Goal: Task Accomplishment & Management: Manage account settings

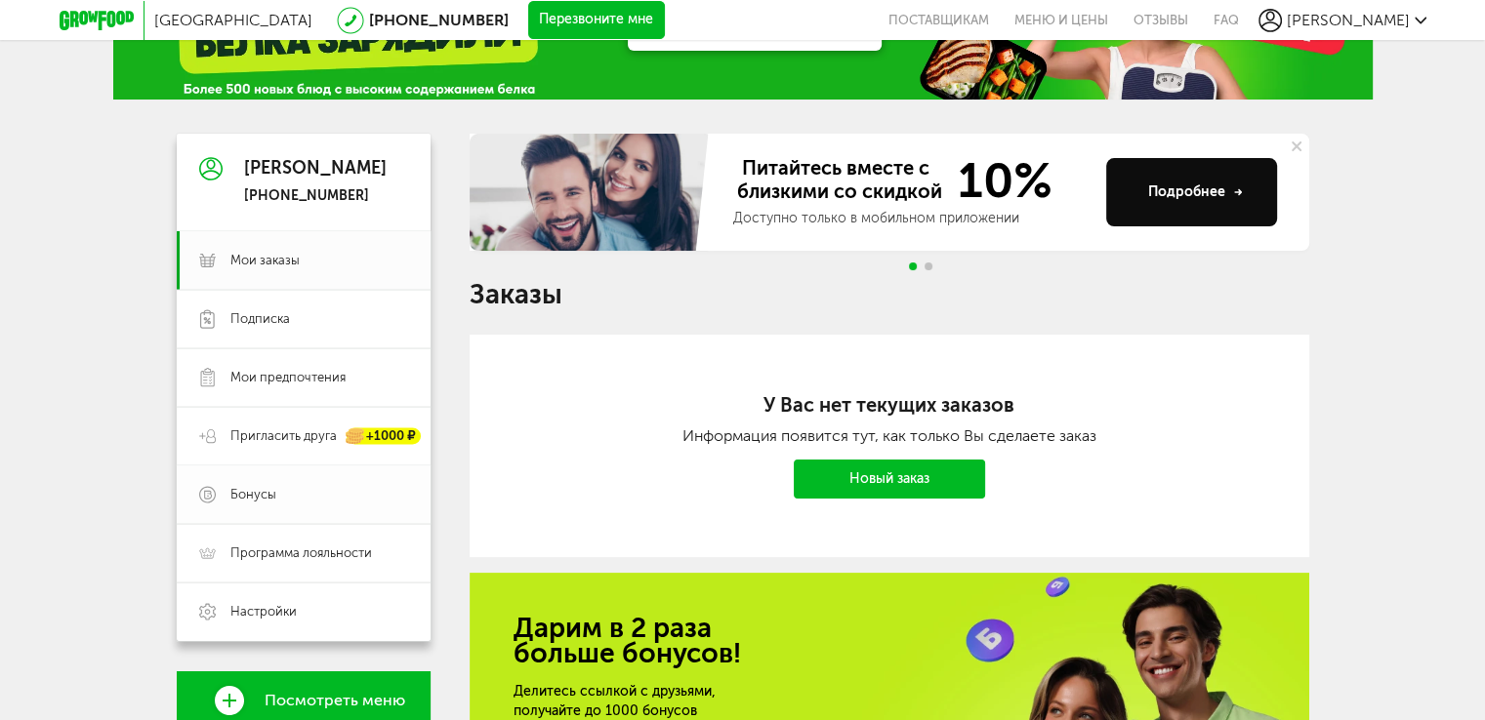
scroll to position [98, 0]
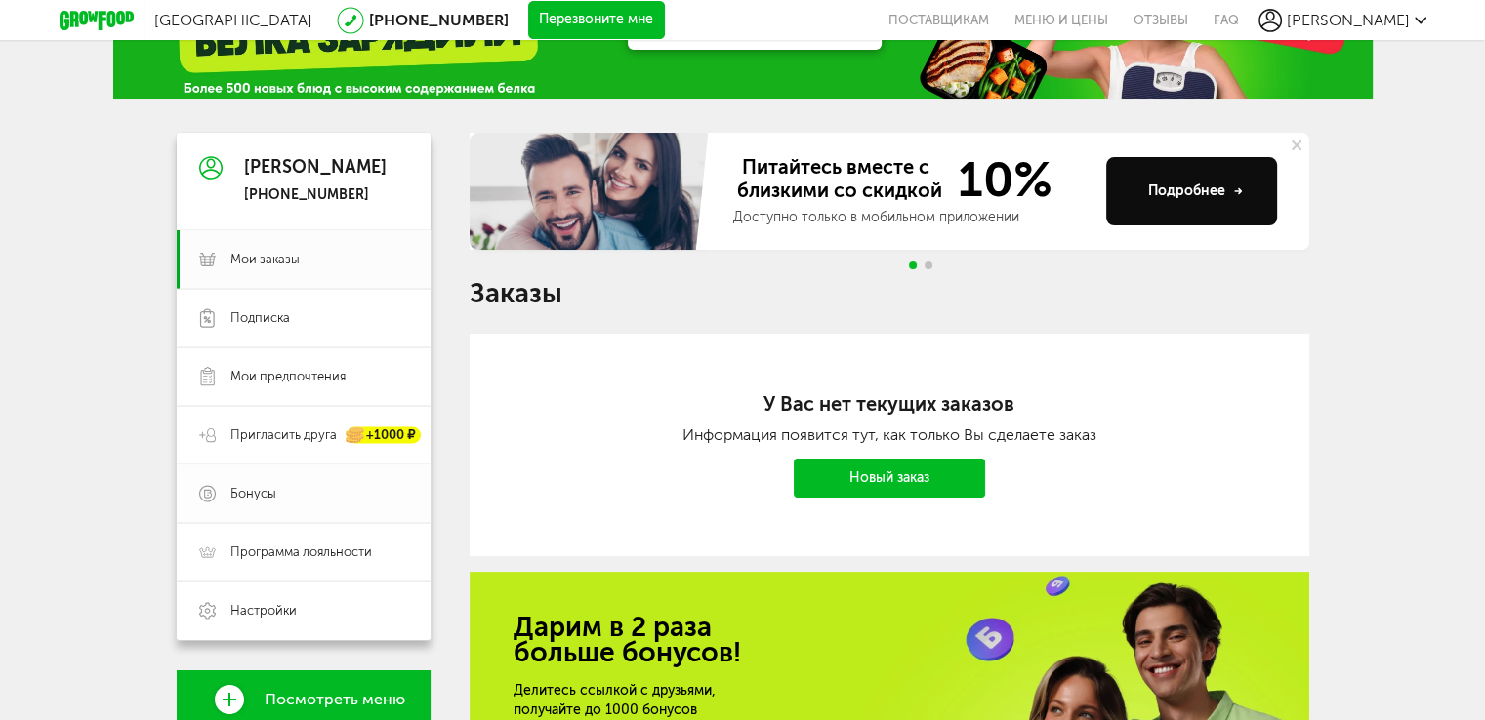
click at [273, 493] on span "Бонусы" at bounding box center [253, 494] width 46 height 18
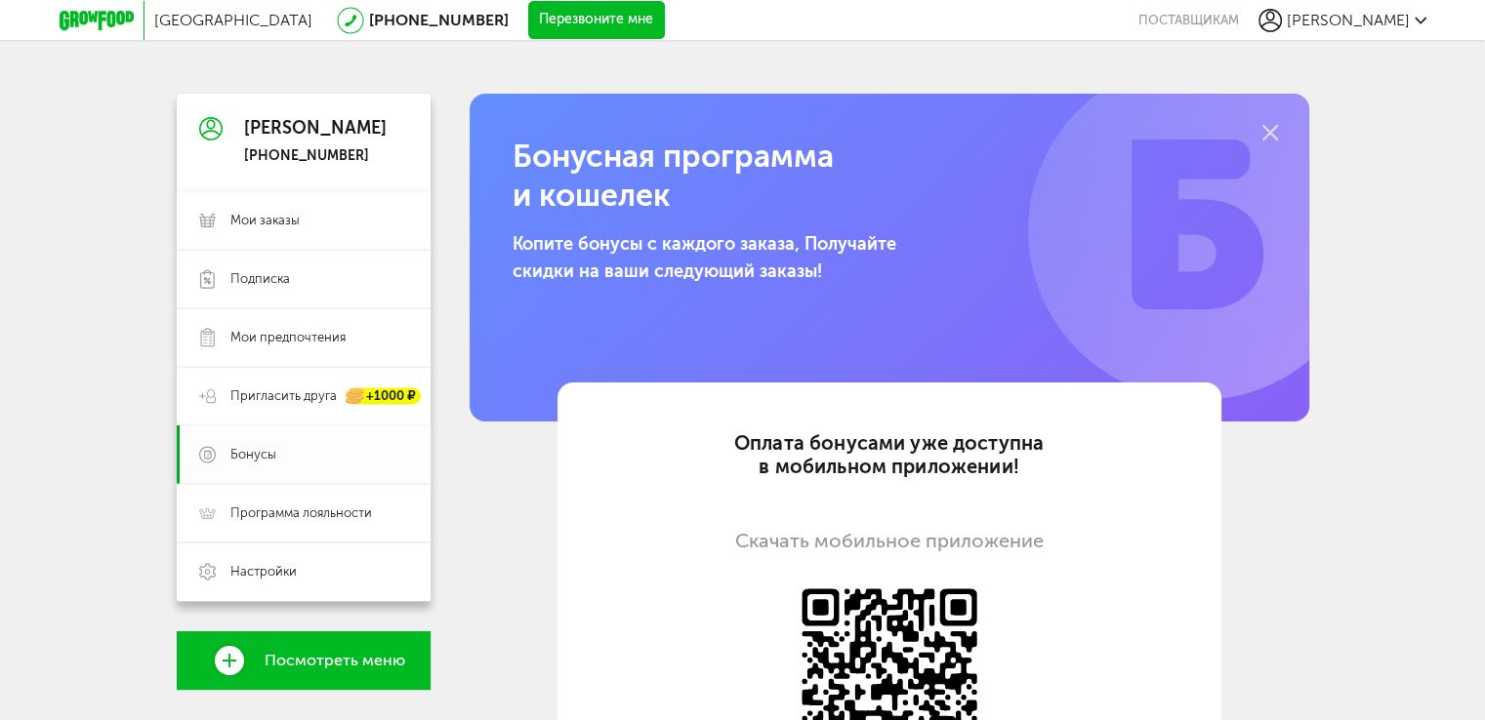
click at [261, 458] on span "Бонусы" at bounding box center [253, 455] width 46 height 18
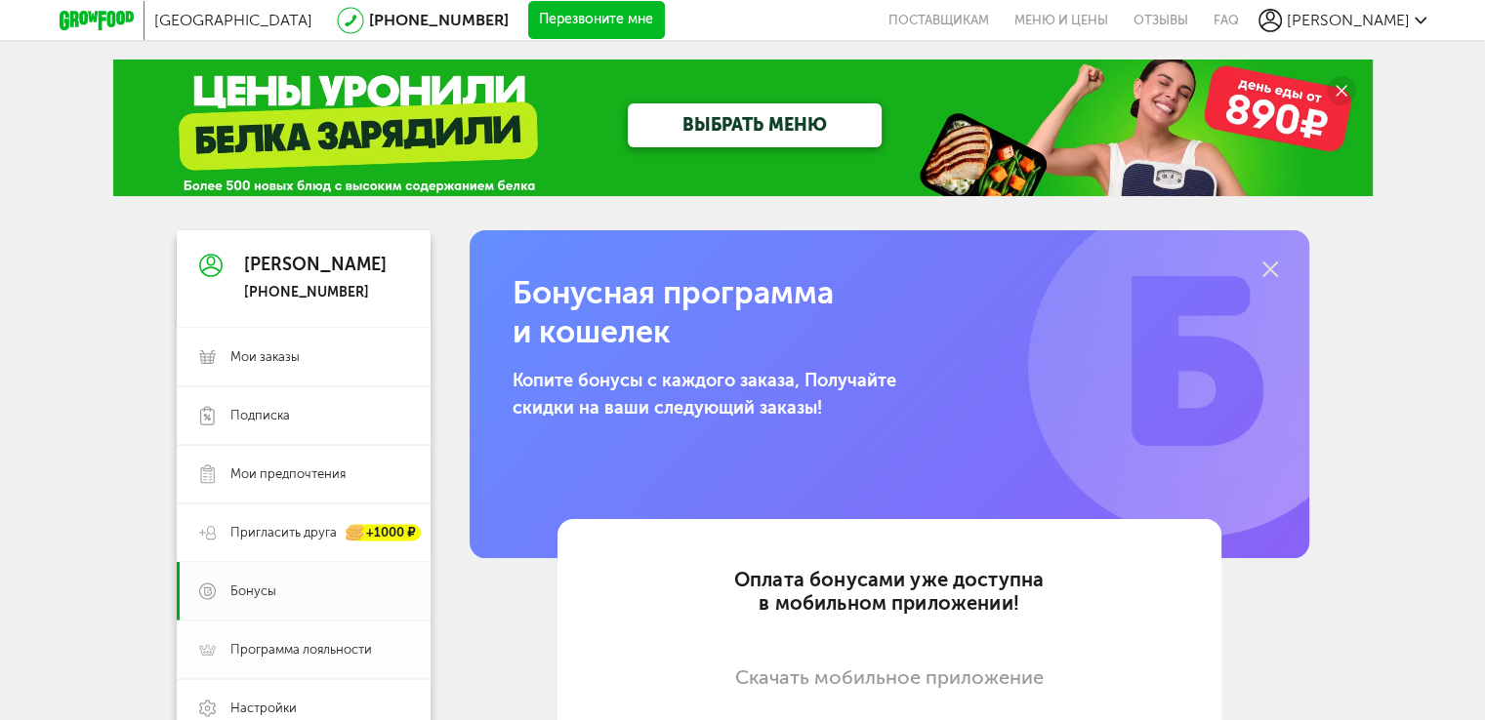
click at [297, 657] on span "Программа лояльности" at bounding box center [301, 650] width 142 height 18
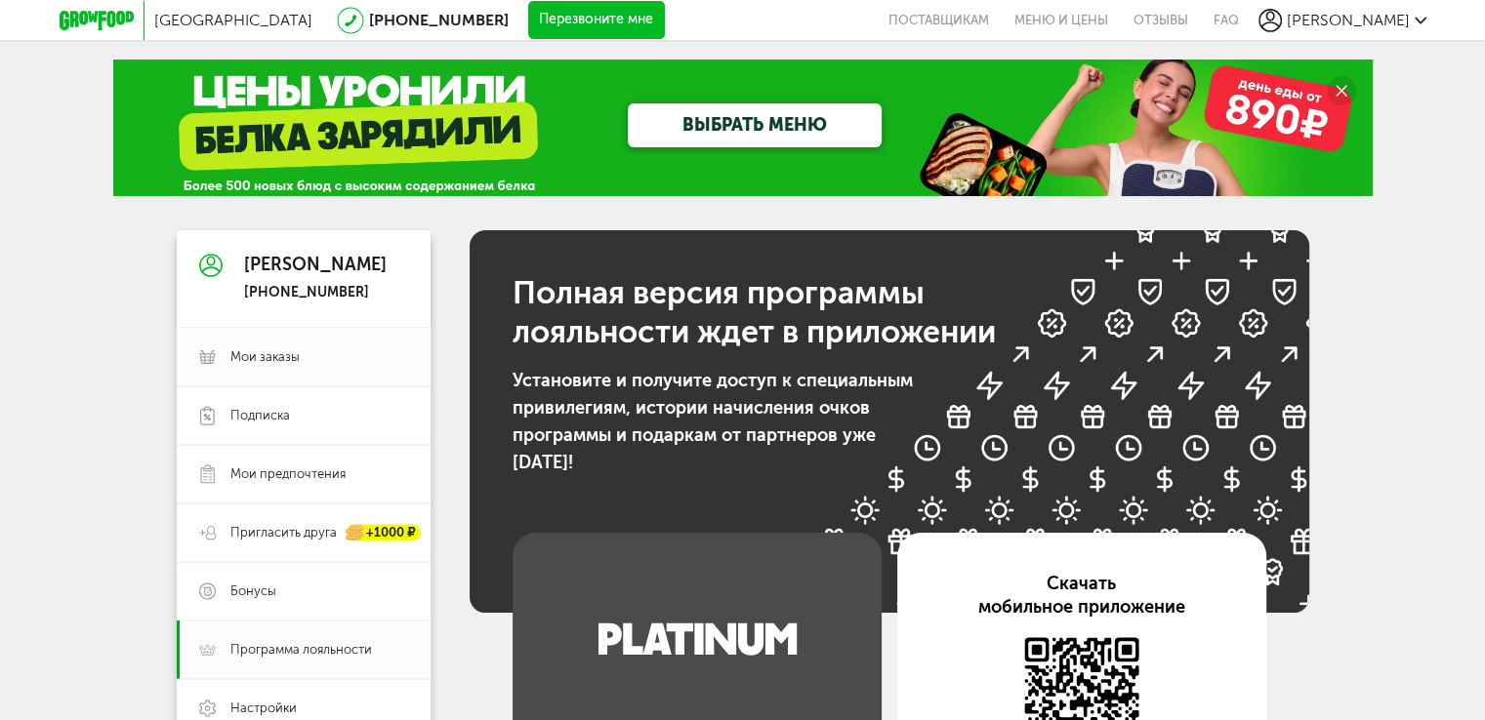
click at [301, 354] on span "Мои заказы" at bounding box center [319, 357] width 178 height 18
